Goal: Information Seeking & Learning: Learn about a topic

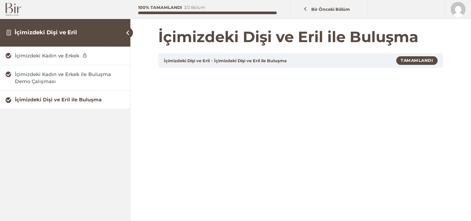
click at [16, 8] on img at bounding box center [14, 9] width 16 height 13
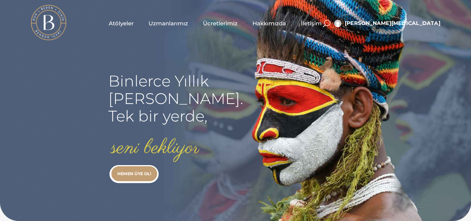
click at [120, 24] on span "Atölyeler" at bounding box center [121, 23] width 25 height 9
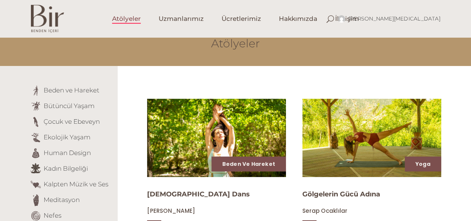
scroll to position [74, 0]
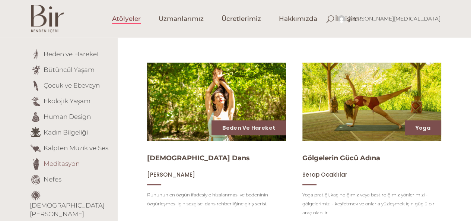
click at [68, 164] on link "Meditasyon" at bounding box center [62, 162] width 36 height 7
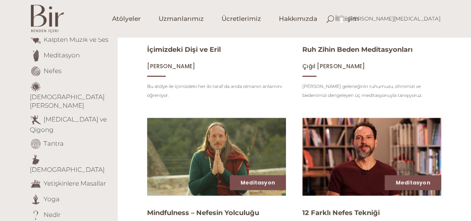
scroll to position [260, 0]
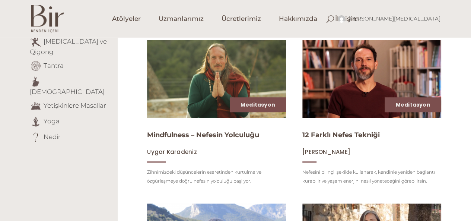
click at [215, 105] on img at bounding box center [216, 79] width 143 height 80
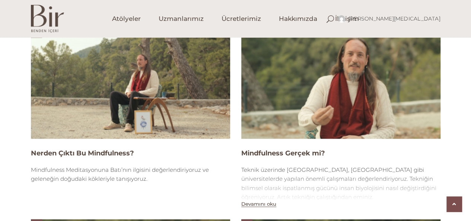
scroll to position [558, 0]
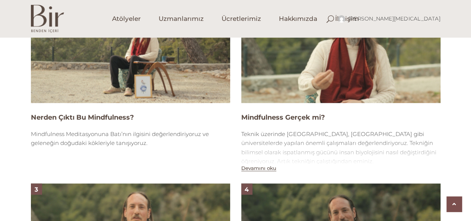
click at [153, 76] on img at bounding box center [130, 47] width 199 height 112
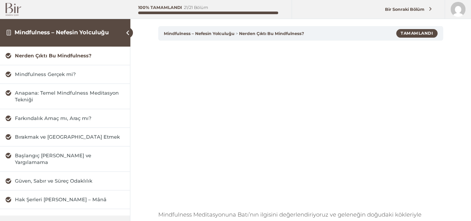
scroll to position [37, 0]
